Goal: Task Accomplishment & Management: Use online tool/utility

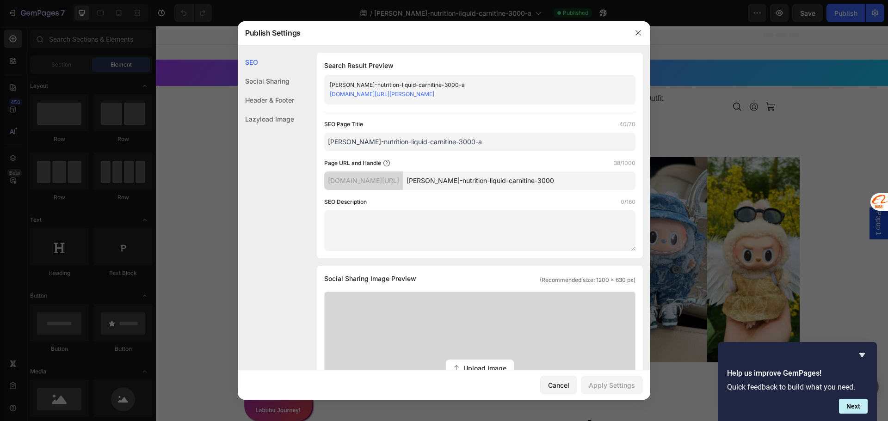
click at [597, 194] on div "SEO Page Title 40/70 cutler-nutrition-liquid-carnitine-3000-a Page URL and Hand…" at bounding box center [479, 185] width 311 height 131
click at [591, 180] on input "cutler-nutrition-liquid-carnitine-3000" at bounding box center [519, 181] width 233 height 18
type input "cutler-nutrition-liquid-carnitine-3000a"
click at [621, 388] on div "Apply Settings" at bounding box center [612, 386] width 46 height 10
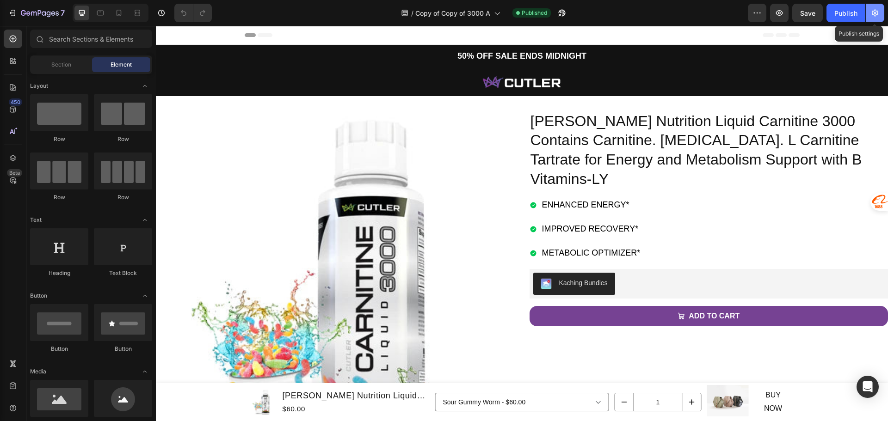
click at [879, 18] on button "button" at bounding box center [875, 13] width 18 height 18
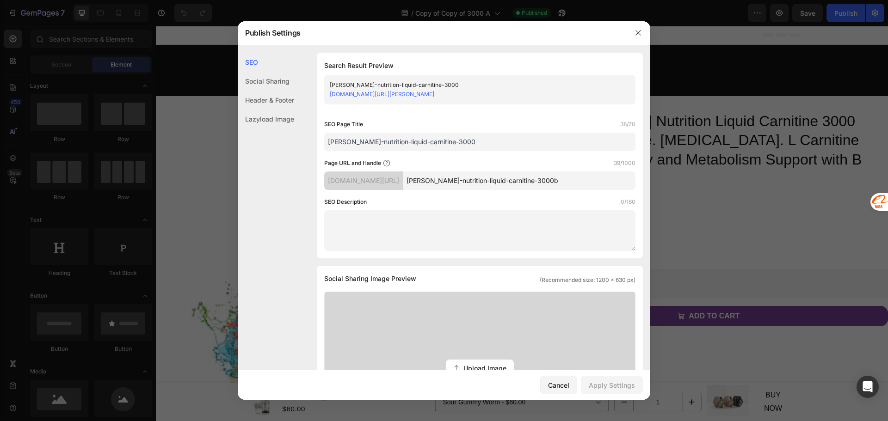
click at [600, 186] on input "cutler-nutrition-liquid-carnitine-3000b" at bounding box center [519, 181] width 233 height 18
type input "cutler-nutrition-liquid-carnitine-3000"
click at [634, 380] on button "Apply Settings" at bounding box center [612, 385] width 62 height 18
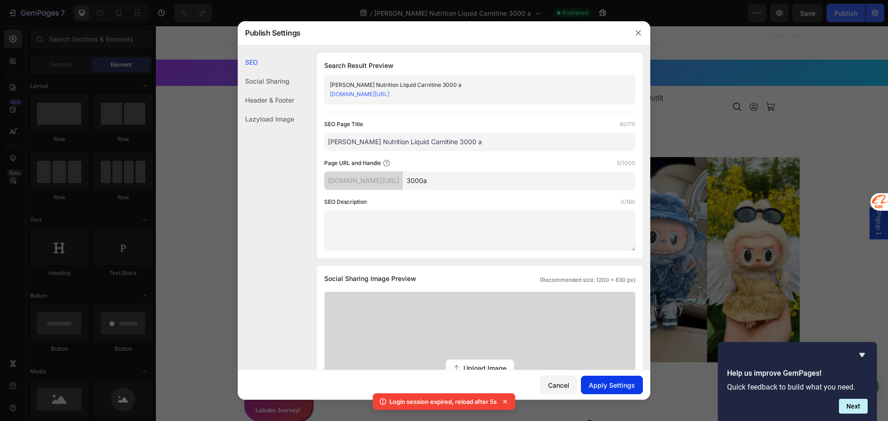
type input "3000a"
click at [630, 382] on div "Apply Settings" at bounding box center [612, 386] width 46 height 10
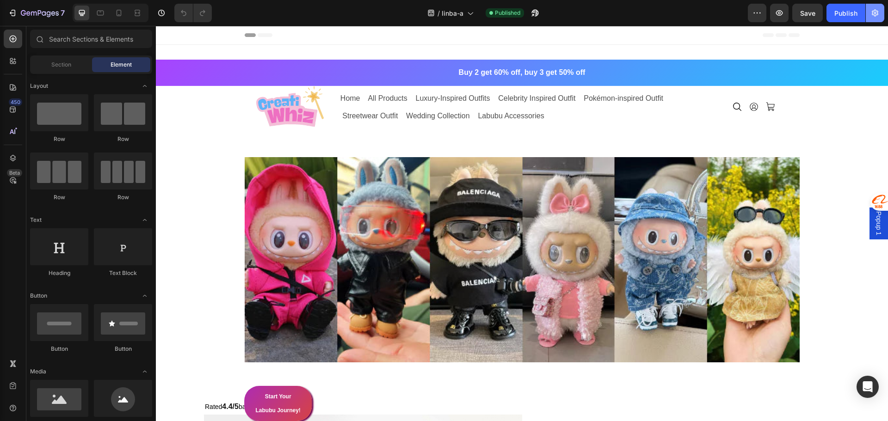
click at [880, 18] on button "button" at bounding box center [875, 13] width 18 height 18
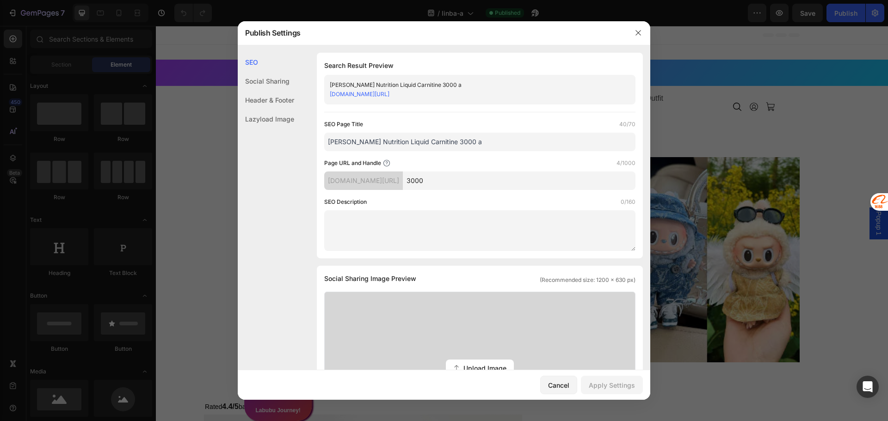
click at [481, 180] on input "3000" at bounding box center [519, 181] width 233 height 18
type input "3000a"
click at [629, 391] on button "Apply Settings" at bounding box center [612, 385] width 62 height 18
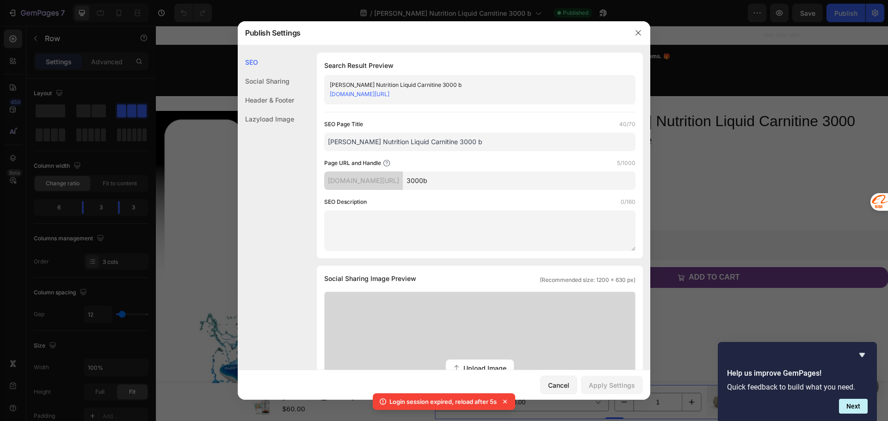
type input "3000"
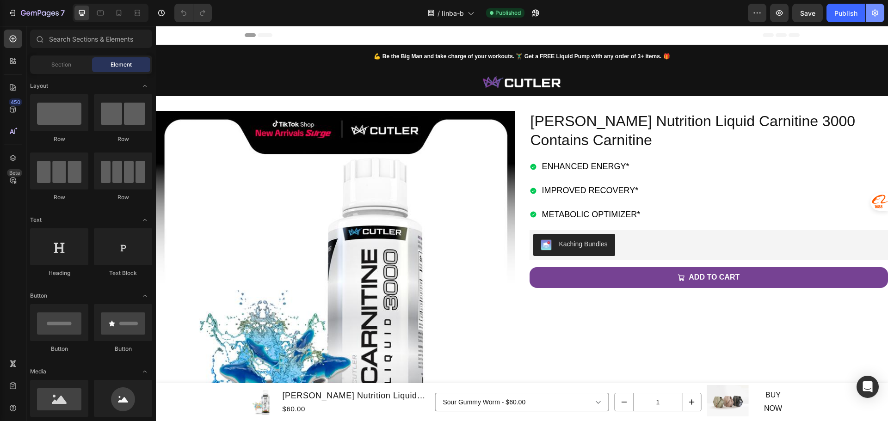
click at [883, 15] on button "button" at bounding box center [875, 13] width 18 height 18
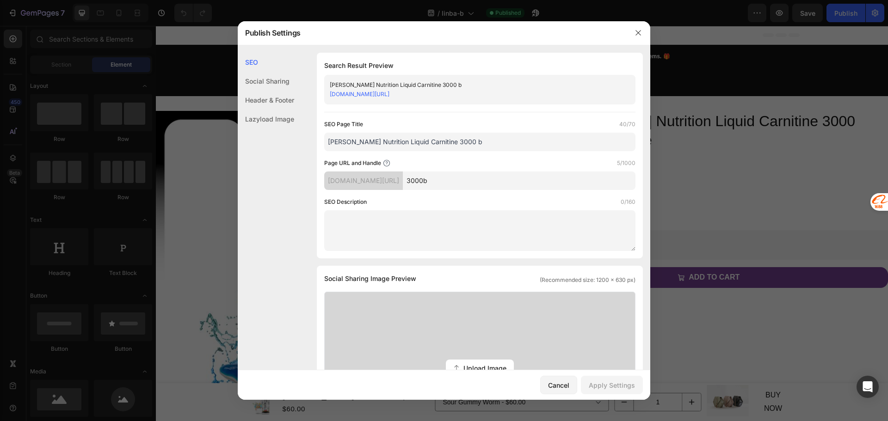
click at [481, 190] on input "3000b" at bounding box center [519, 181] width 233 height 18
type input "3000"
click at [631, 391] on button "Apply Settings" at bounding box center [612, 385] width 62 height 18
